Goal: Find specific page/section: Find specific page/section

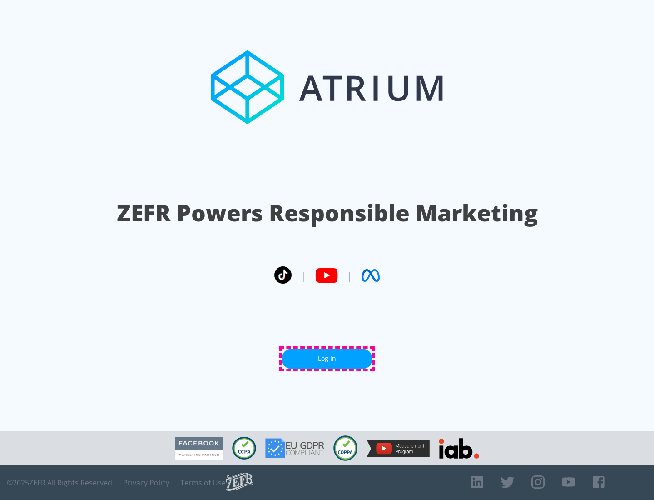
click at [327, 358] on link "Log In" at bounding box center [327, 358] width 91 height 20
